Goal: Navigation & Orientation: Find specific page/section

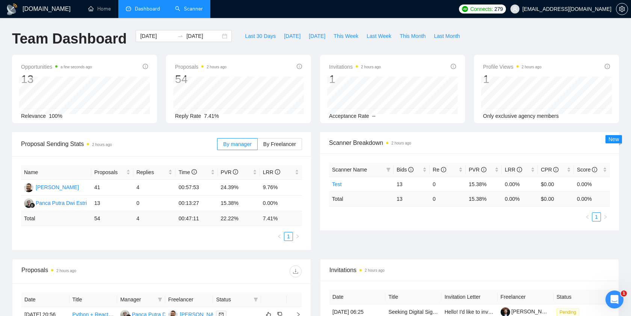
click at [194, 9] on link "Scanner" at bounding box center [189, 9] width 28 height 6
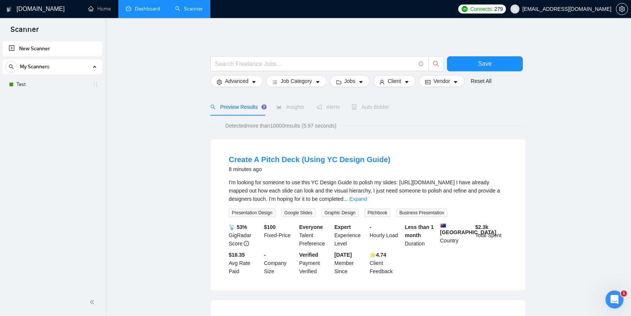
click at [144, 9] on link "Dashboard" at bounding box center [143, 9] width 34 height 6
